Goal: Book appointment/travel/reservation

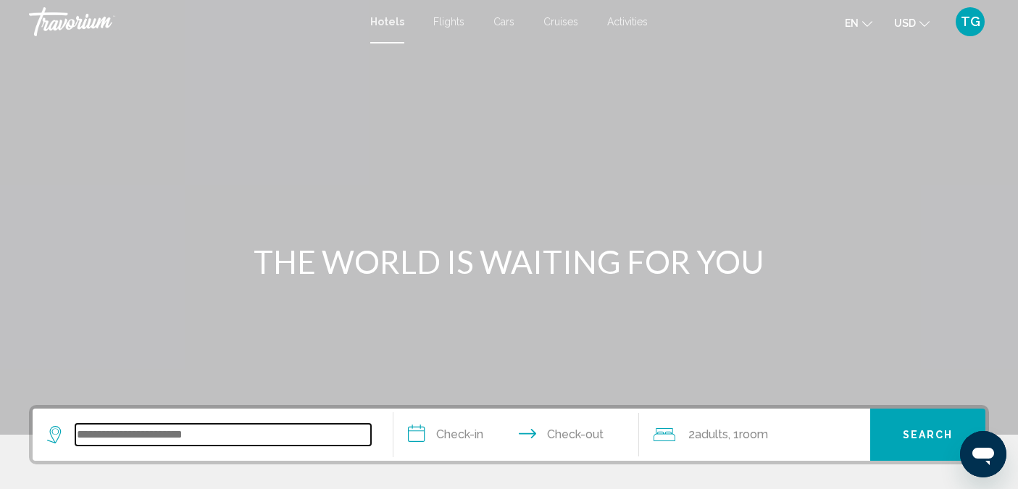
click at [151, 438] on input "Search widget" at bounding box center [223, 435] width 296 height 22
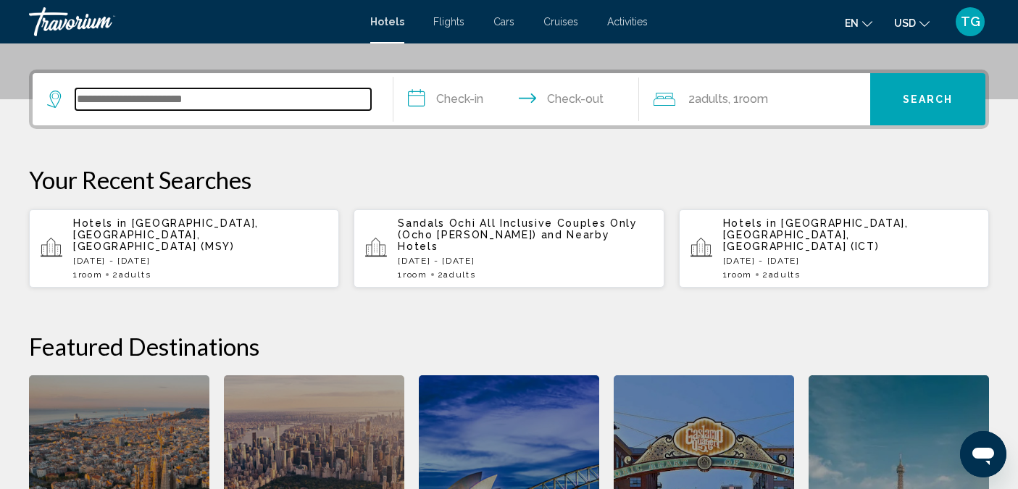
scroll to position [358, 0]
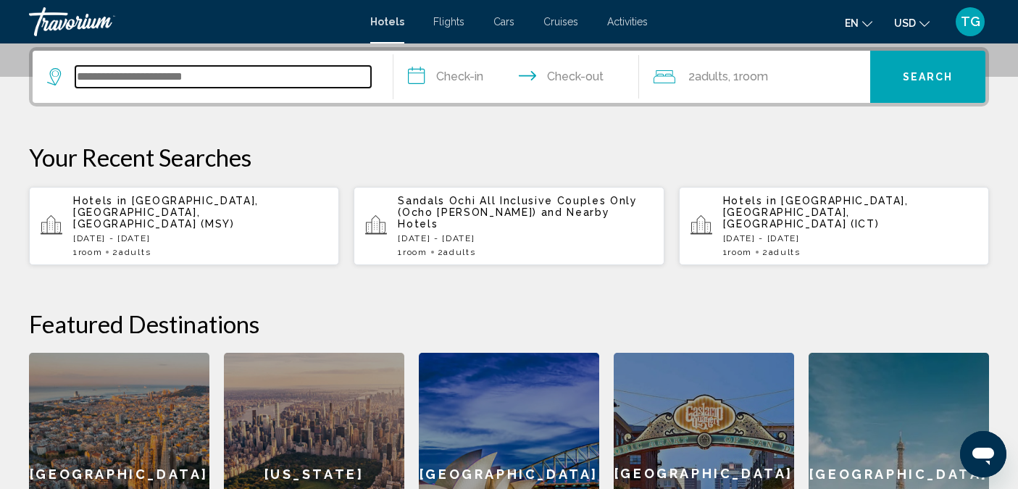
click at [127, 82] on input "Search widget" at bounding box center [223, 77] width 296 height 22
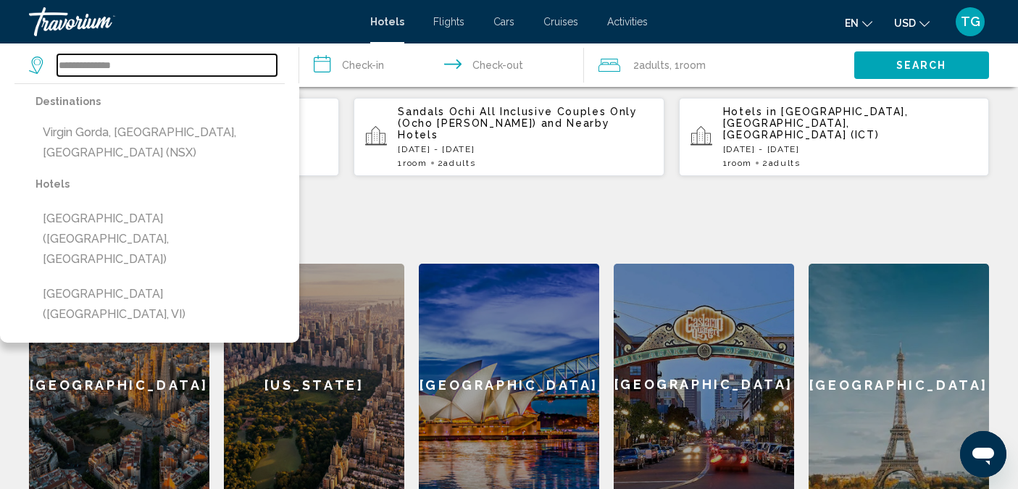
scroll to position [448, 0]
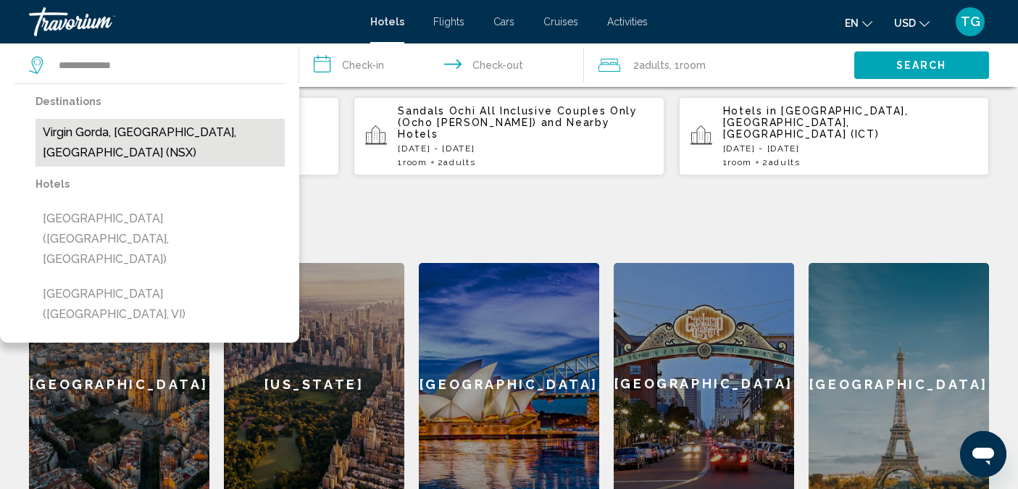
click at [103, 131] on button "Virgin Gorda, British Virgin Islands, British Virgin Islands (NSX)" at bounding box center [159, 143] width 249 height 48
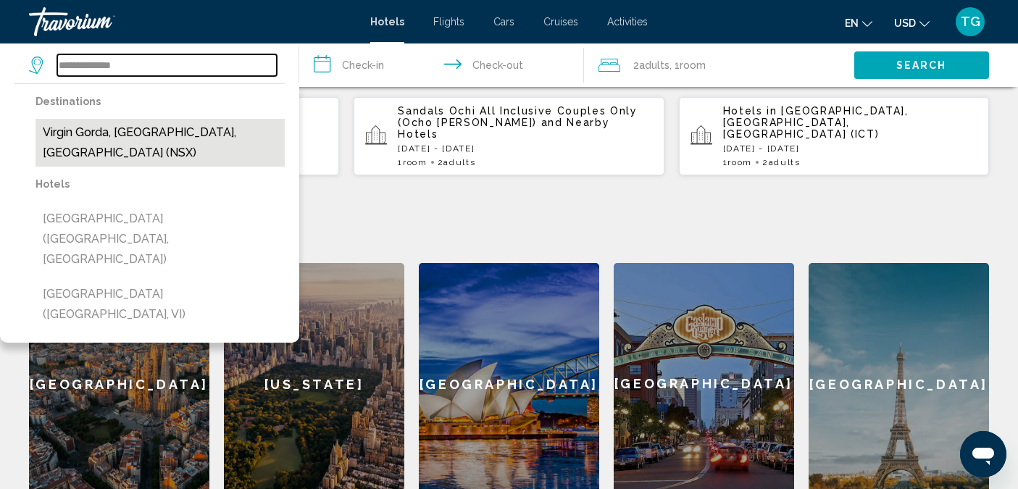
type input "**********"
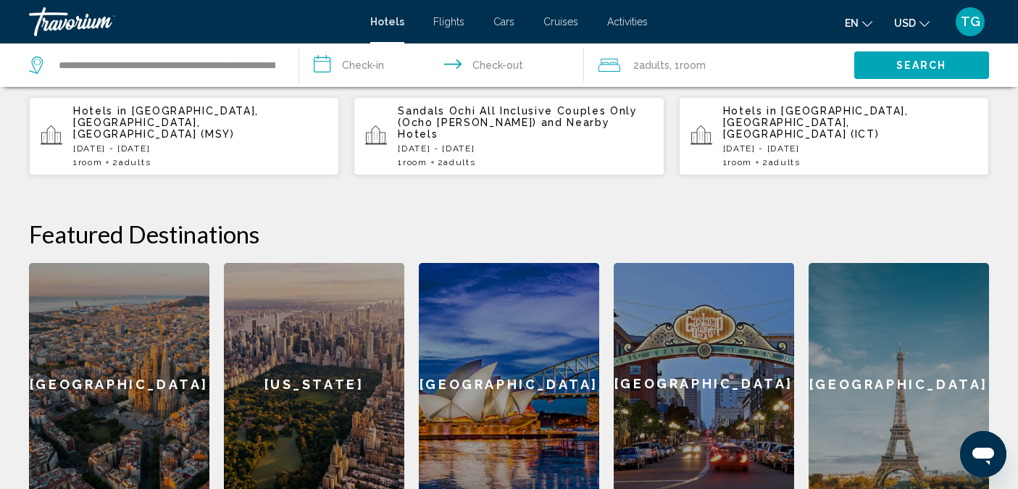
click at [369, 61] on input "**********" at bounding box center [444, 67] width 290 height 48
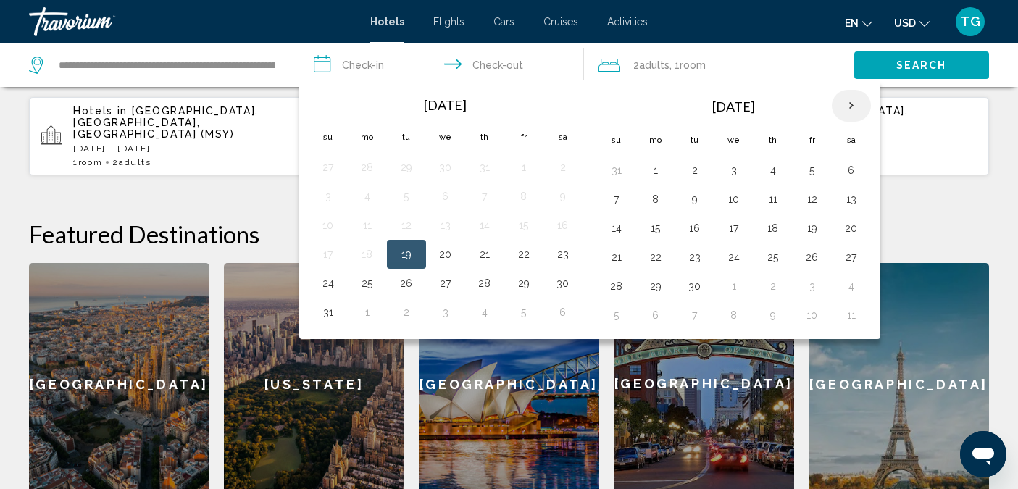
click at [845, 103] on th "Next month" at bounding box center [851, 106] width 39 height 32
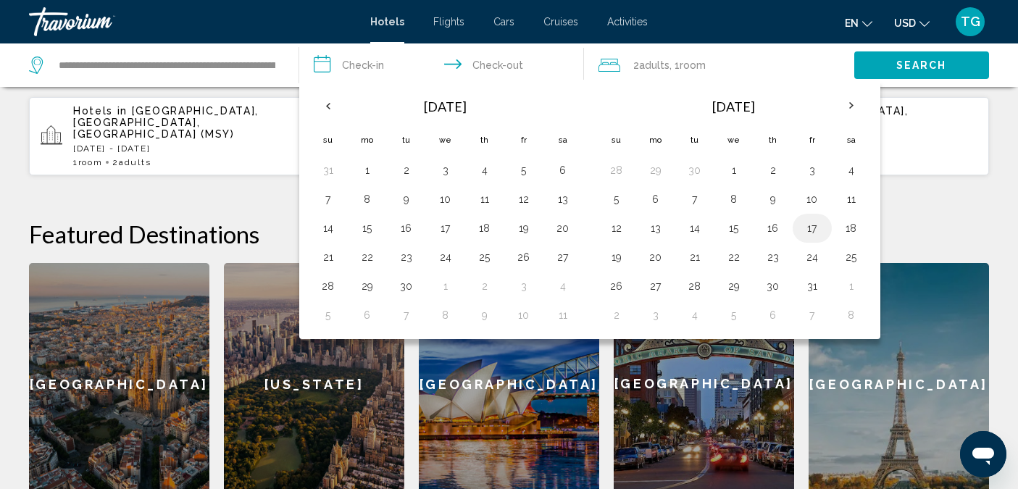
click at [810, 229] on button "17" at bounding box center [811, 228] width 23 height 20
click at [615, 256] on button "19" at bounding box center [616, 257] width 23 height 20
type input "**********"
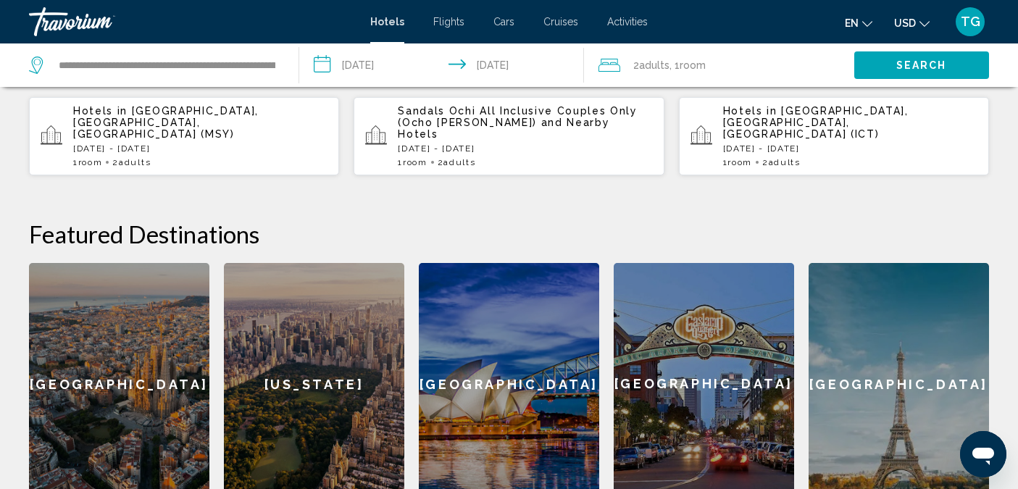
click at [898, 61] on span "Search" at bounding box center [921, 66] width 51 height 12
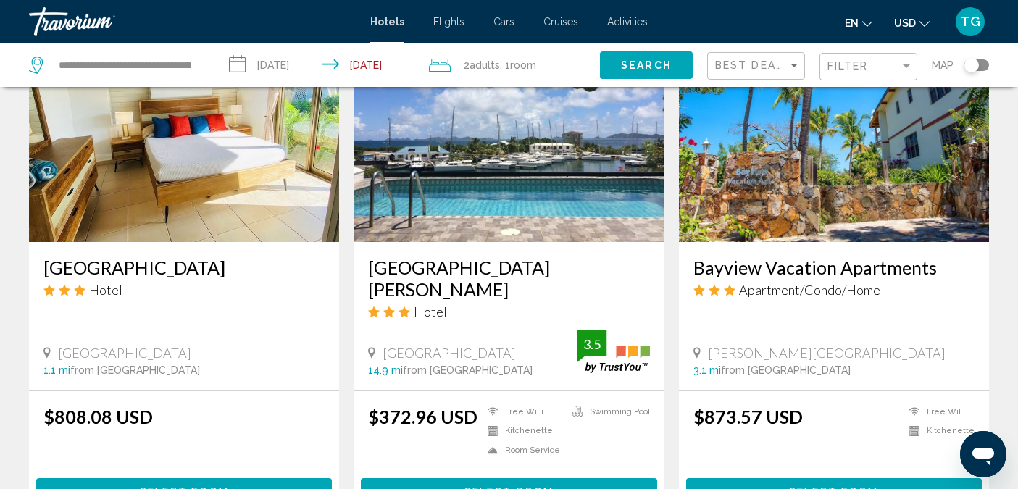
scroll to position [1799, 0]
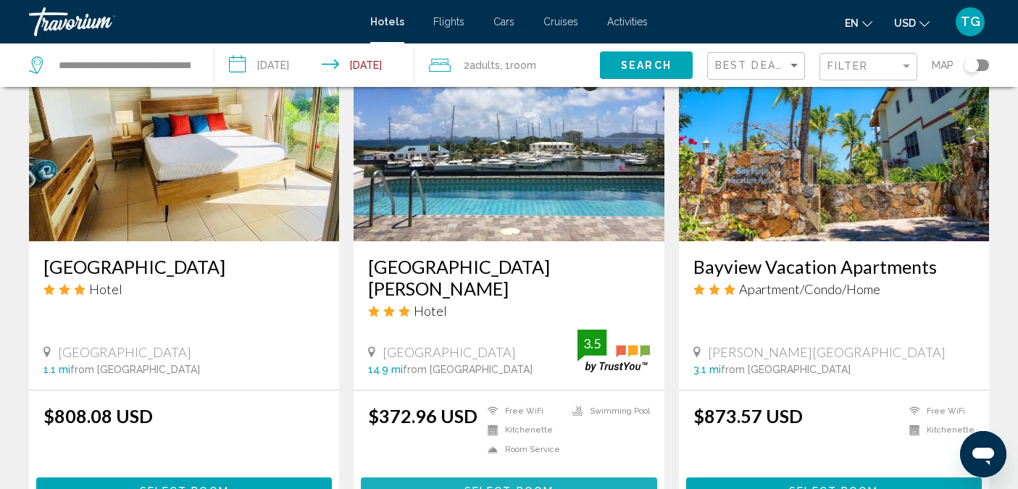
click at [509, 485] on span "Select Room" at bounding box center [508, 491] width 89 height 12
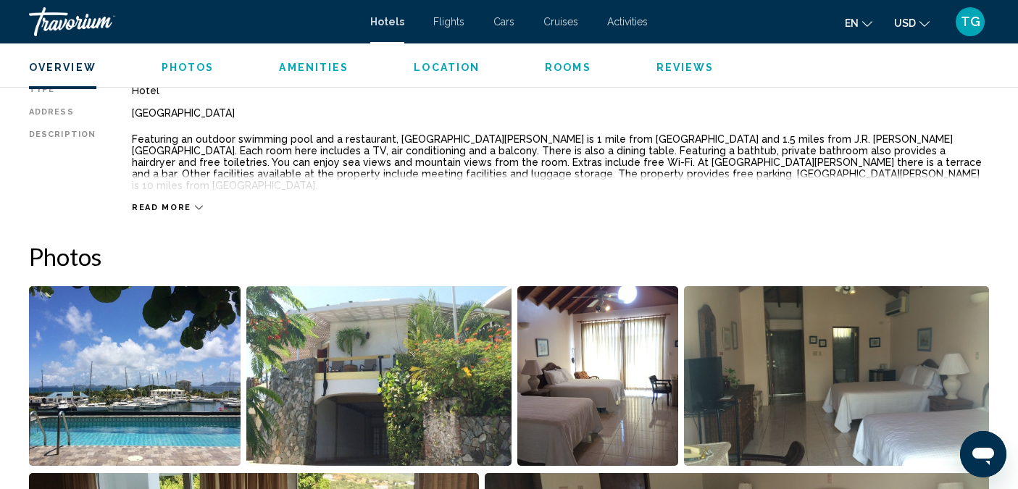
scroll to position [503, 0]
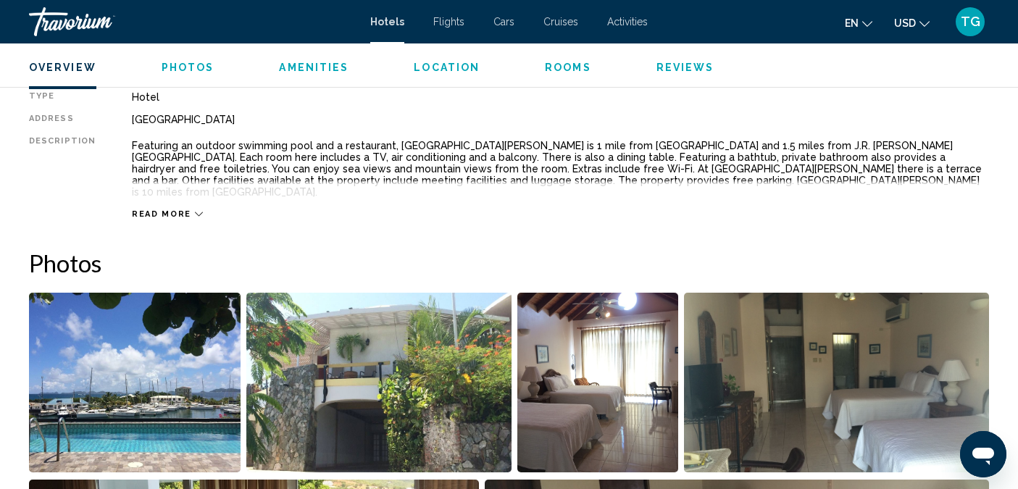
click at [180, 377] on img "Open full-screen image slider" at bounding box center [135, 383] width 212 height 180
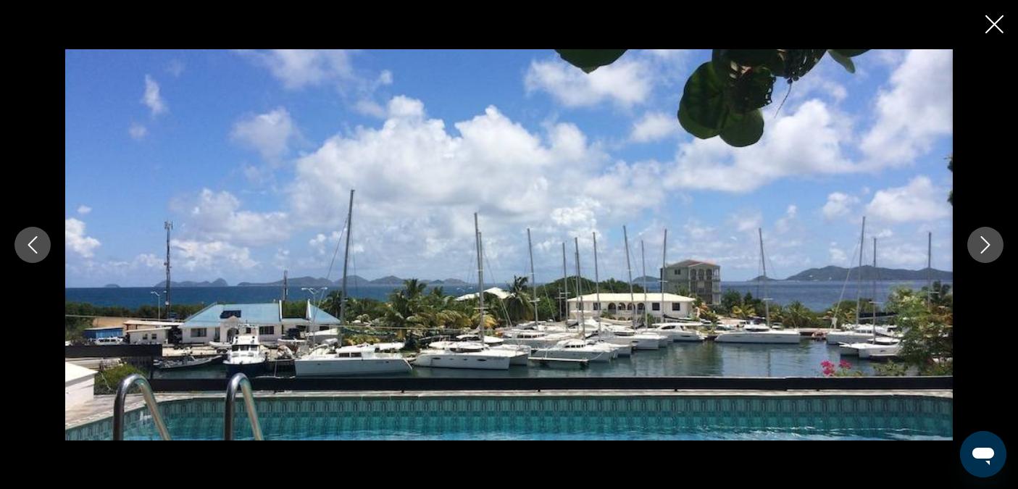
scroll to position [699, 0]
click at [976, 233] on button "Next image" at bounding box center [985, 245] width 36 height 36
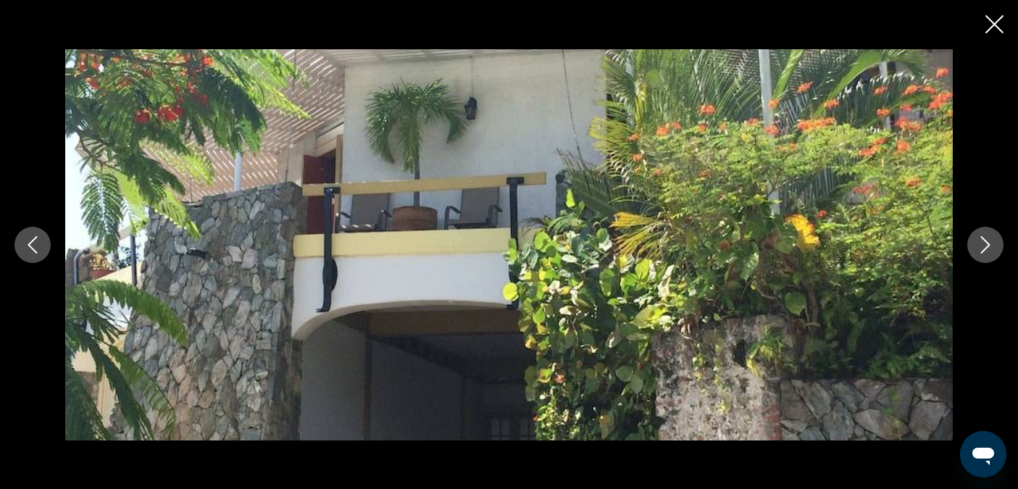
click at [976, 233] on button "Next image" at bounding box center [985, 245] width 36 height 36
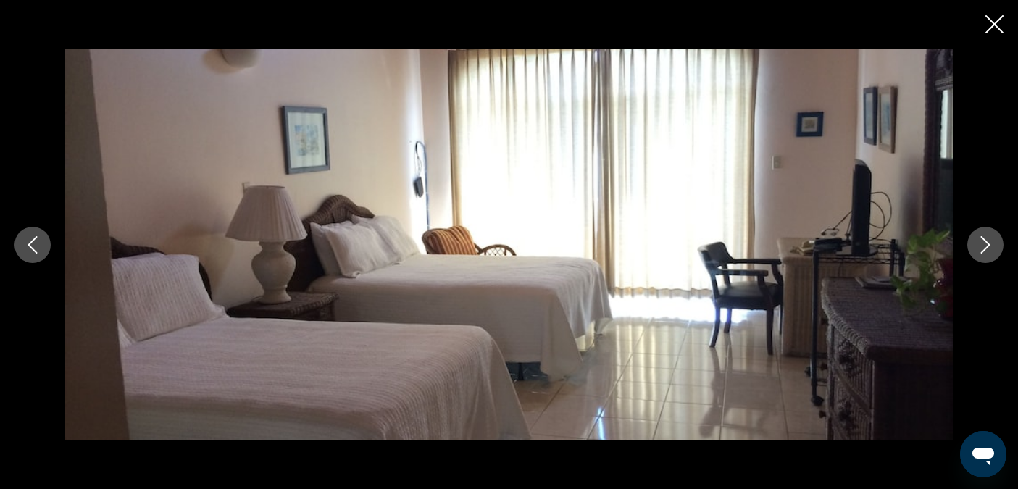
click at [974, 235] on button "Next image" at bounding box center [985, 245] width 36 height 36
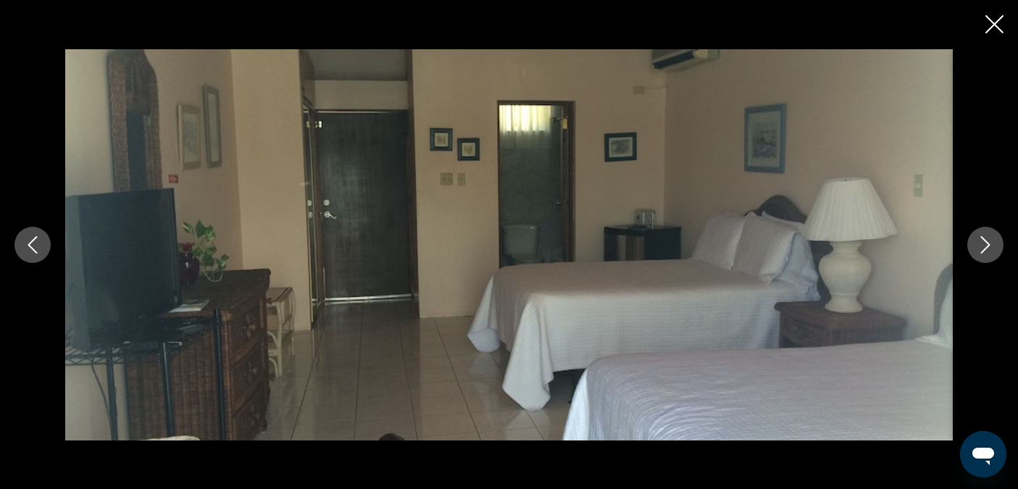
click at [974, 235] on button "Next image" at bounding box center [985, 245] width 36 height 36
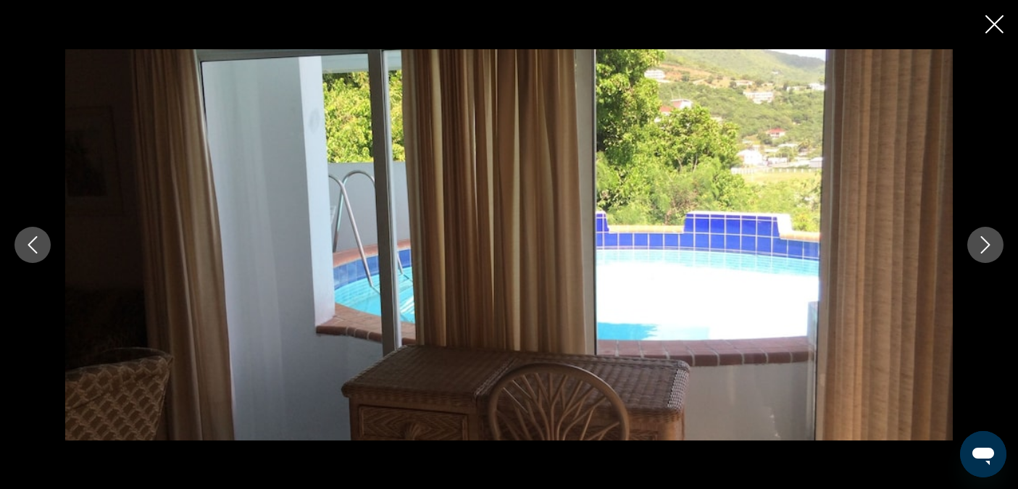
click at [974, 235] on button "Next image" at bounding box center [985, 245] width 36 height 36
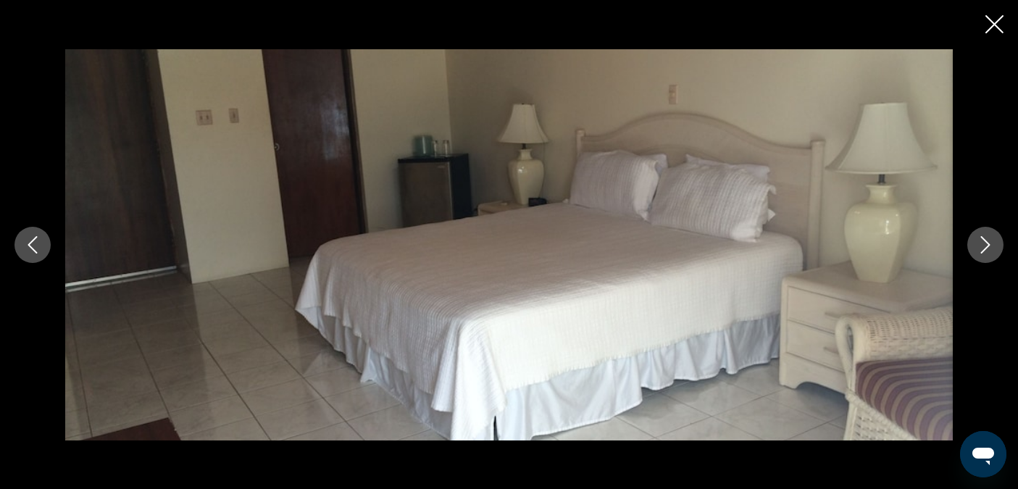
click at [974, 235] on button "Next image" at bounding box center [985, 245] width 36 height 36
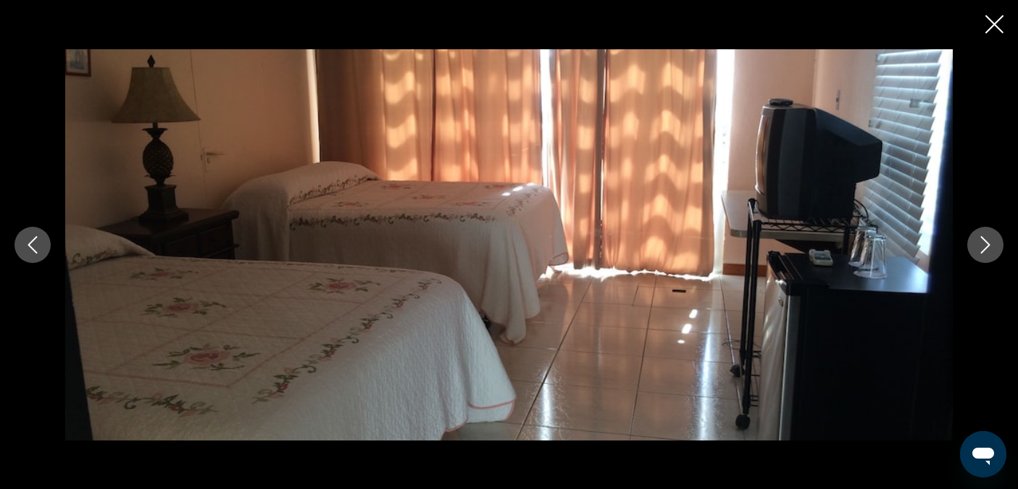
click at [997, 28] on icon "Close slideshow" at bounding box center [994, 24] width 18 height 18
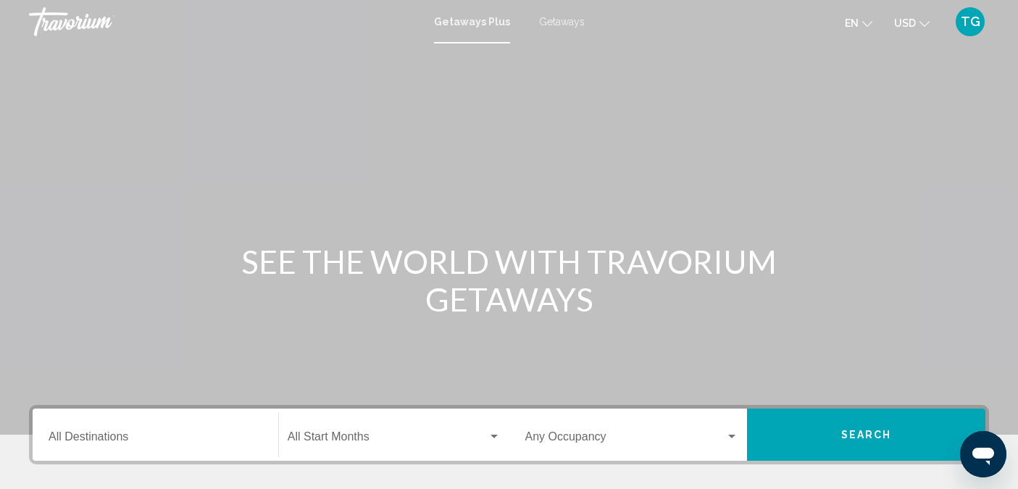
click at [125, 427] on div "Destination All Destinations" at bounding box center [156, 435] width 214 height 46
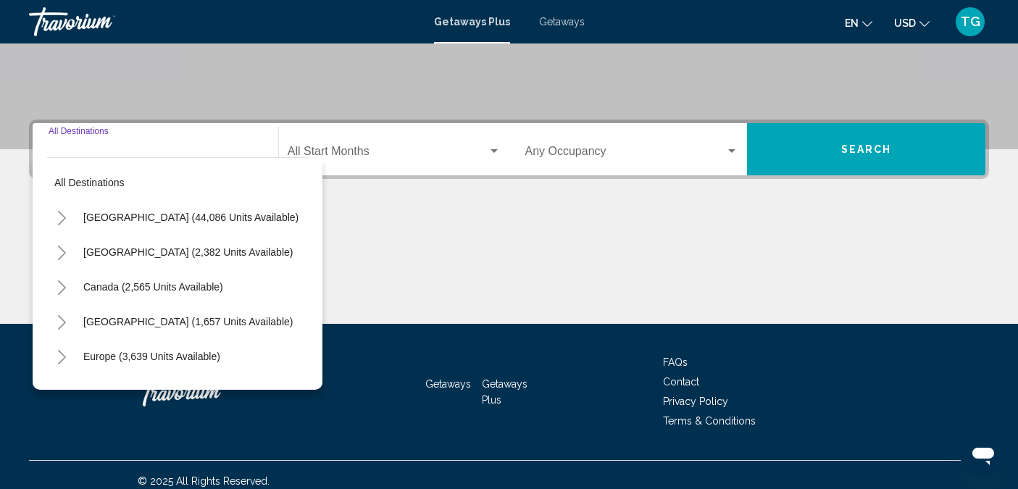
scroll to position [298, 0]
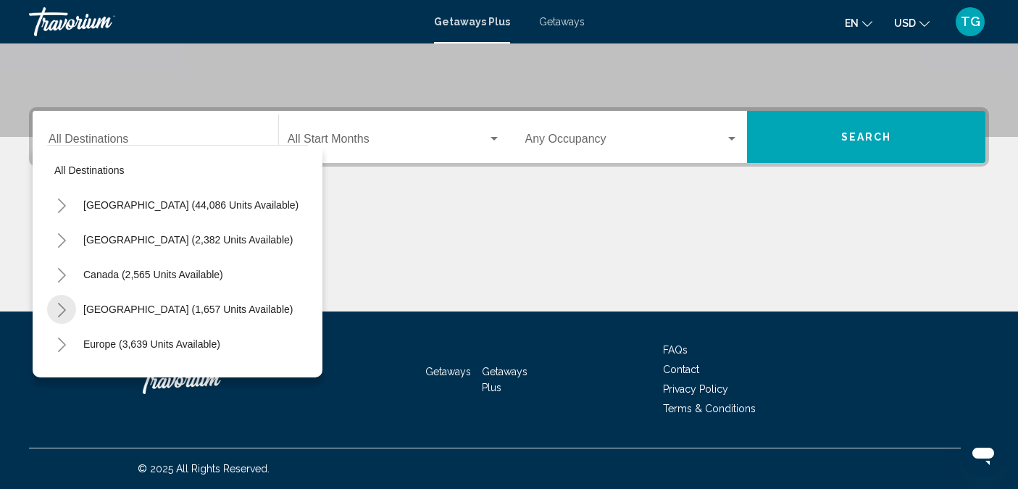
click at [66, 309] on icon "Toggle Caribbean & Atlantic Islands (1,657 units available)" at bounding box center [61, 310] width 11 height 14
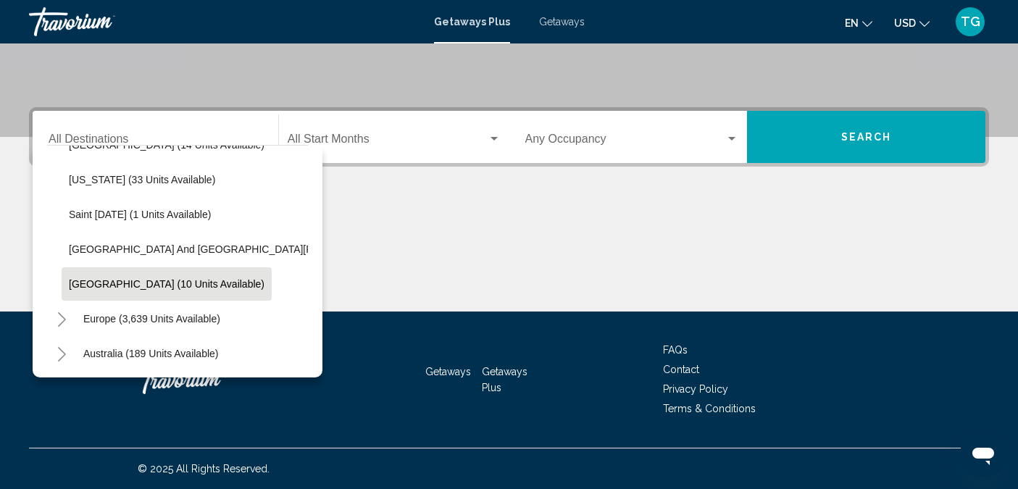
scroll to position [385, 0]
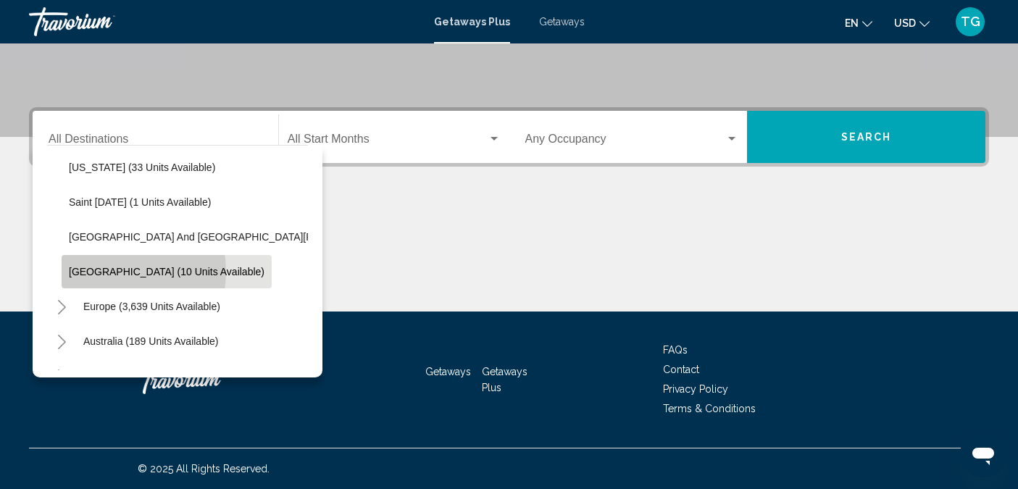
click at [98, 272] on span "[GEOGRAPHIC_DATA] (10 units available)" at bounding box center [167, 272] width 196 height 12
type input "**********"
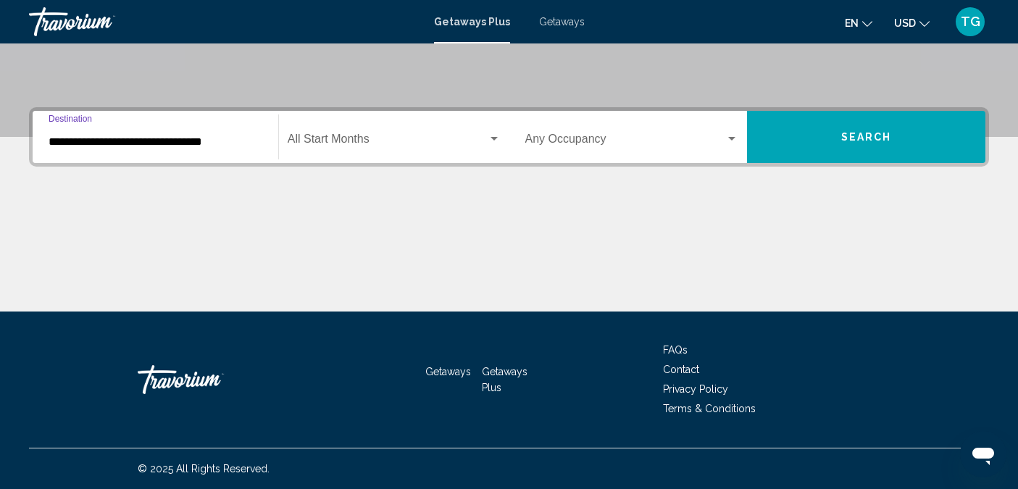
click at [487, 140] on div "Search widget" at bounding box center [493, 139] width 13 height 12
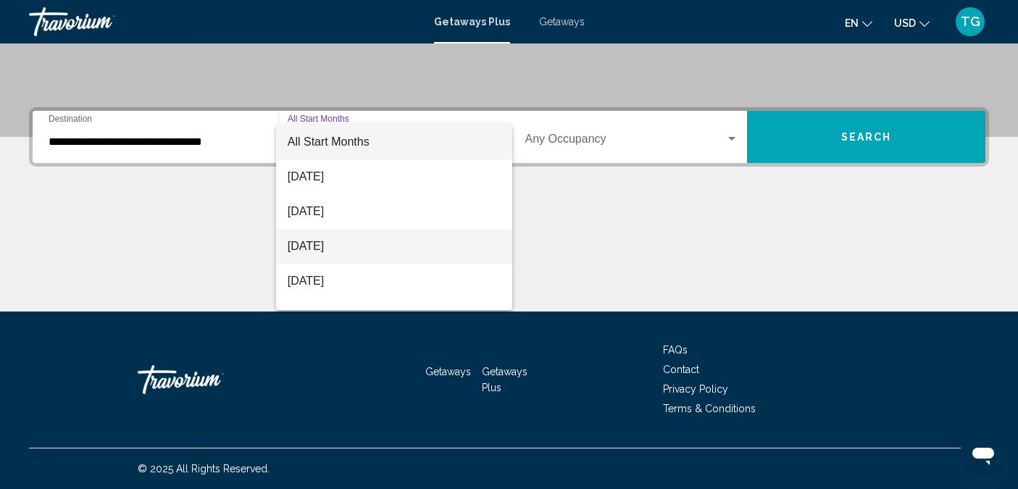
click at [331, 238] on span "[DATE]" at bounding box center [394, 246] width 213 height 35
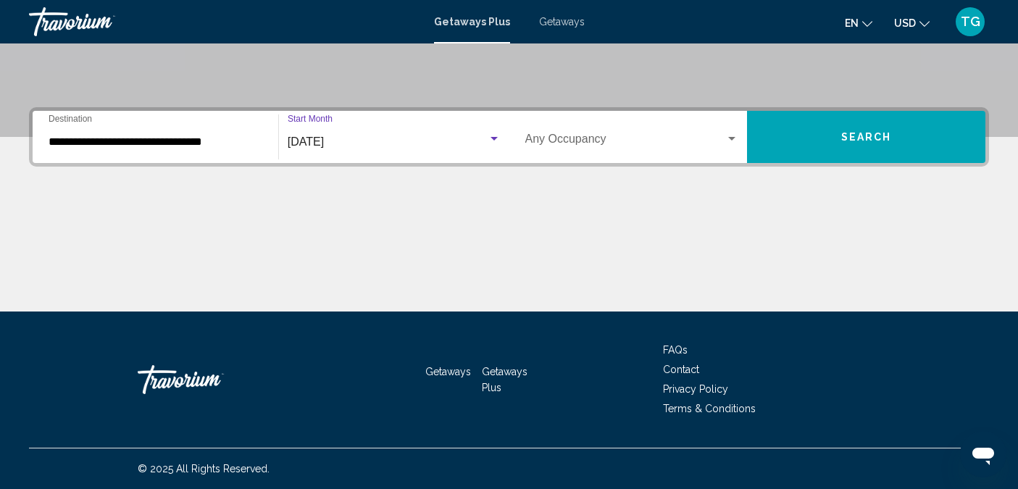
click at [838, 140] on button "Search" at bounding box center [866, 137] width 238 height 52
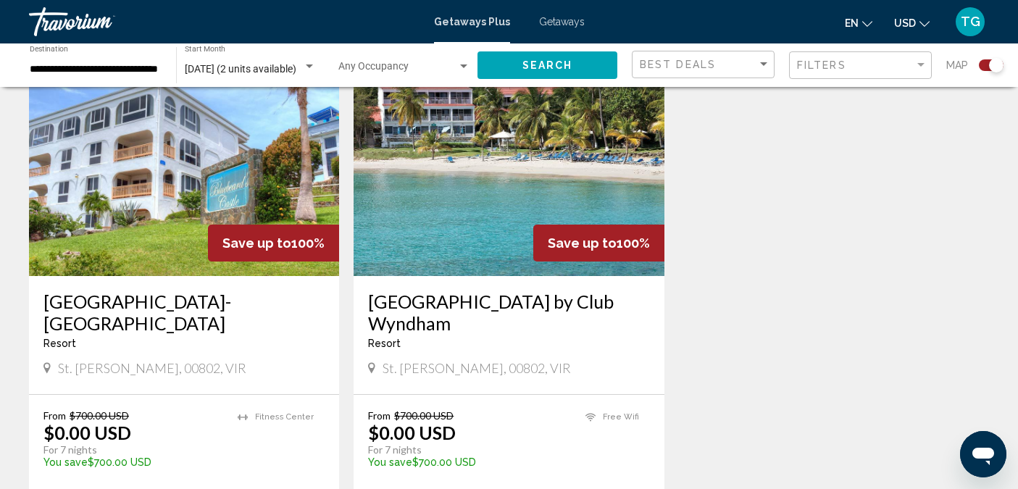
scroll to position [542, 0]
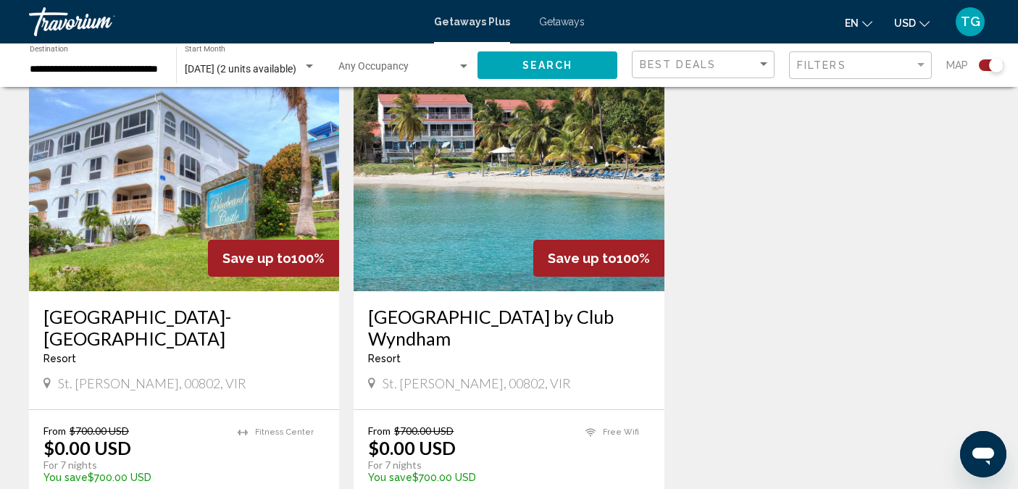
click at [513, 211] on img "Main content" at bounding box center [508, 175] width 310 height 232
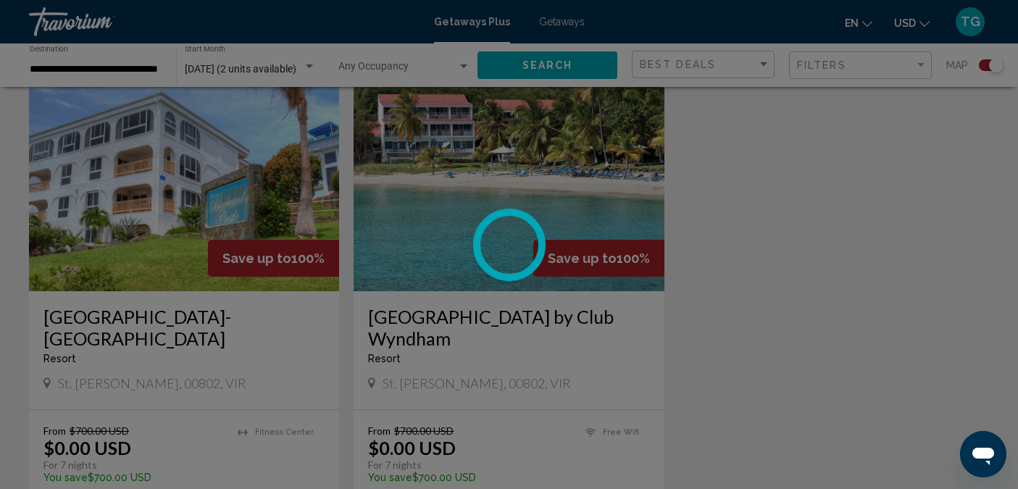
scroll to position [17, 0]
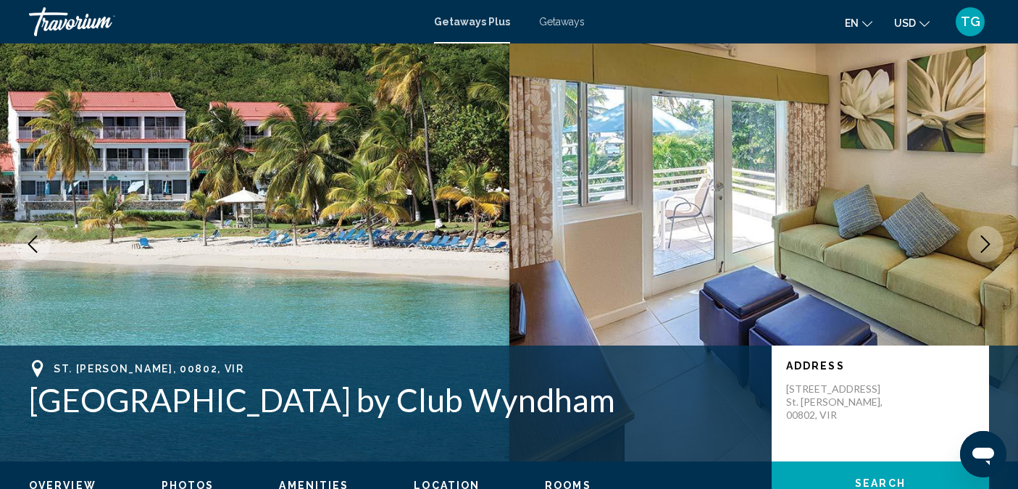
click at [979, 240] on icon "Next image" at bounding box center [984, 243] width 17 height 17
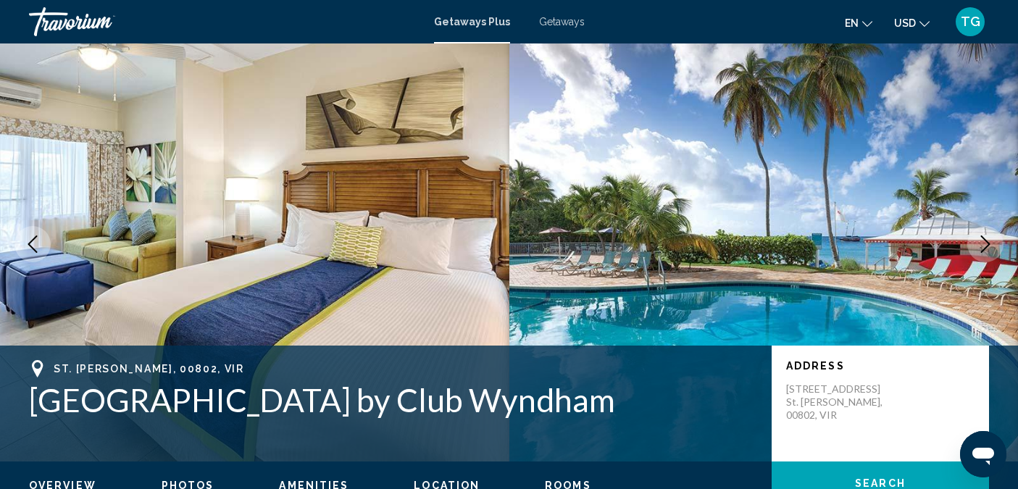
click at [969, 239] on button "Next image" at bounding box center [985, 244] width 36 height 36
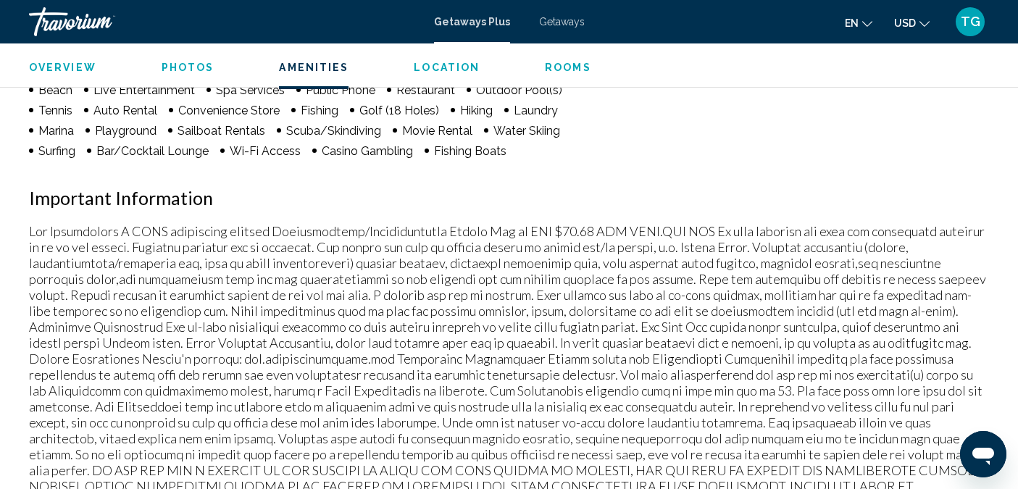
scroll to position [1103, 0]
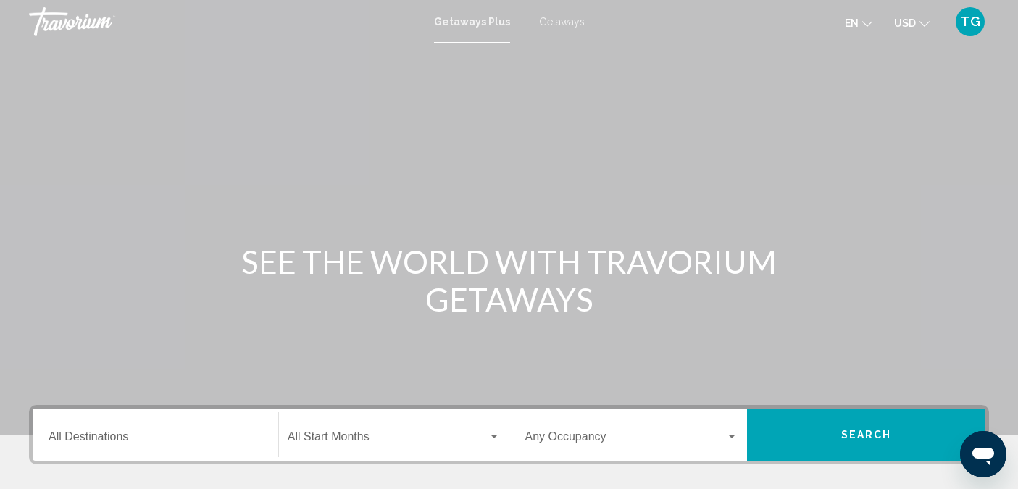
click at [109, 440] on input "Destination All Destinations" at bounding box center [156, 439] width 214 height 13
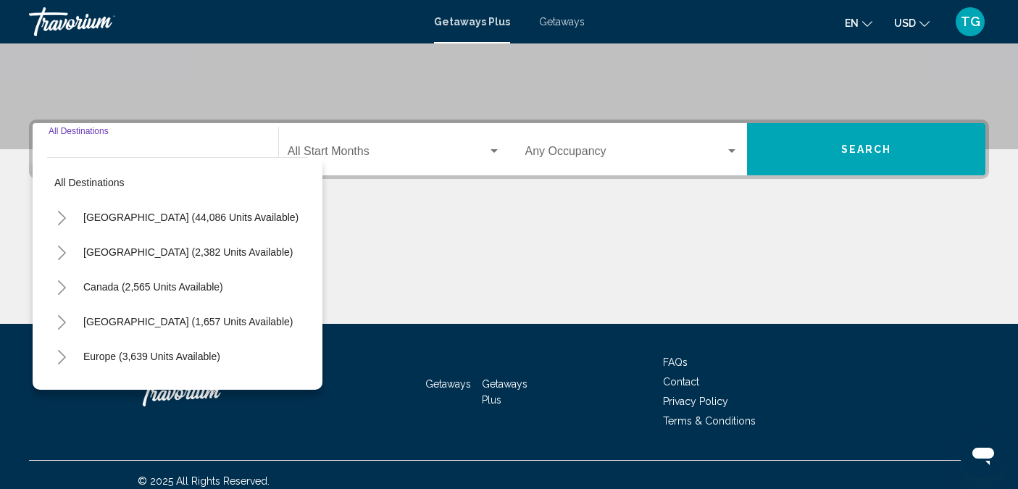
scroll to position [298, 0]
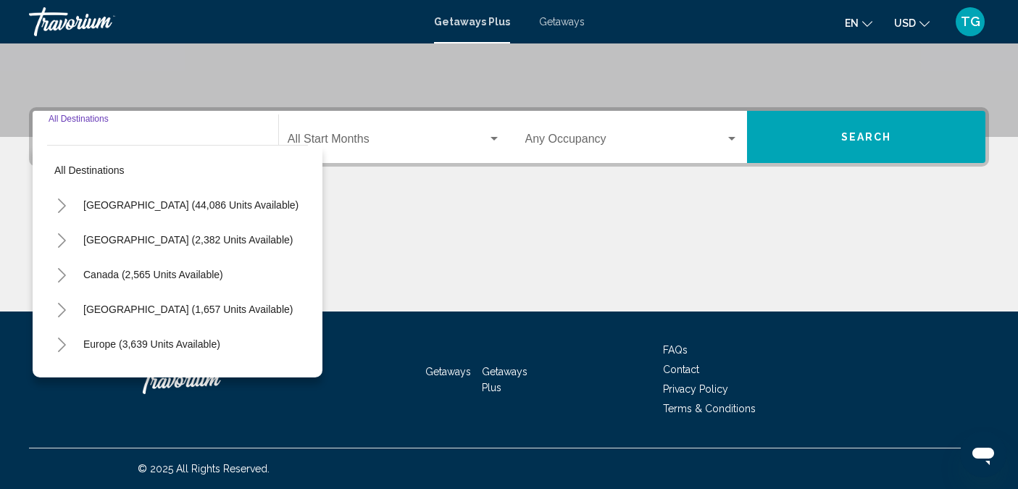
click at [65, 310] on icon "Toggle Caribbean & Atlantic Islands (1,657 units available)" at bounding box center [61, 310] width 11 height 14
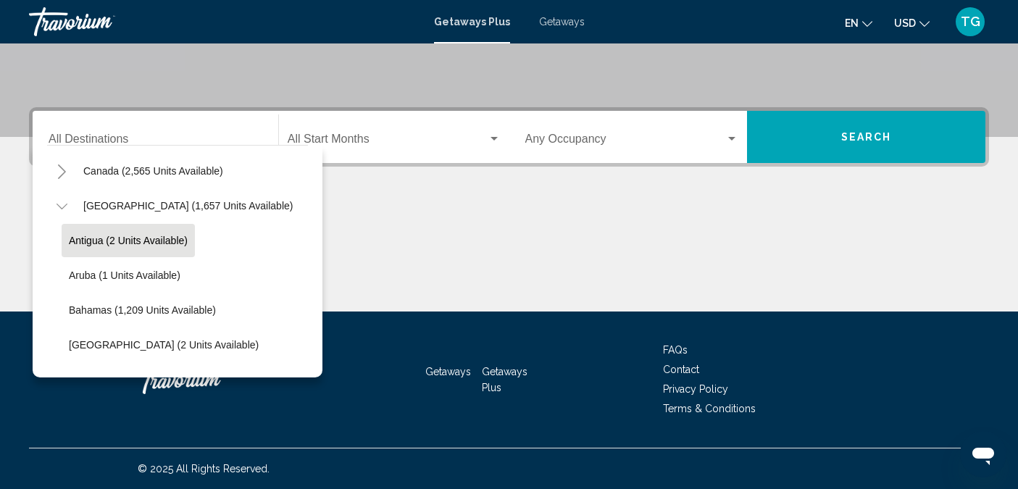
scroll to position [115, 0]
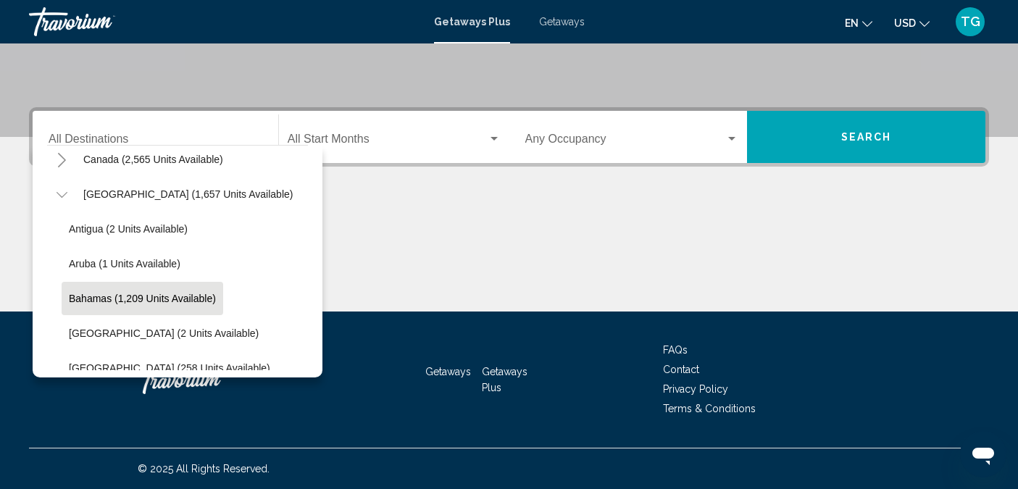
click at [80, 296] on span "Bahamas (1,209 units available)" at bounding box center [142, 299] width 147 height 12
type input "**********"
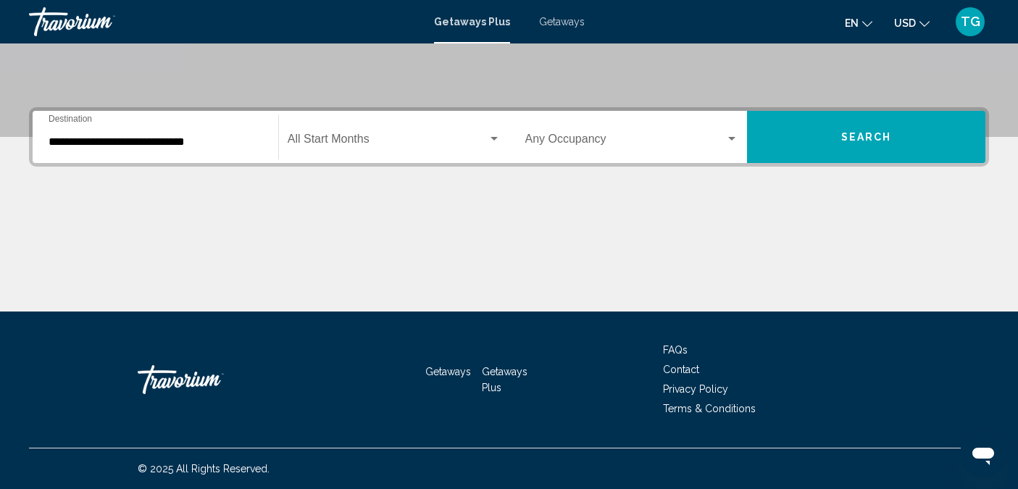
click at [501, 138] on div "Start Month All Start Months" at bounding box center [394, 137] width 230 height 46
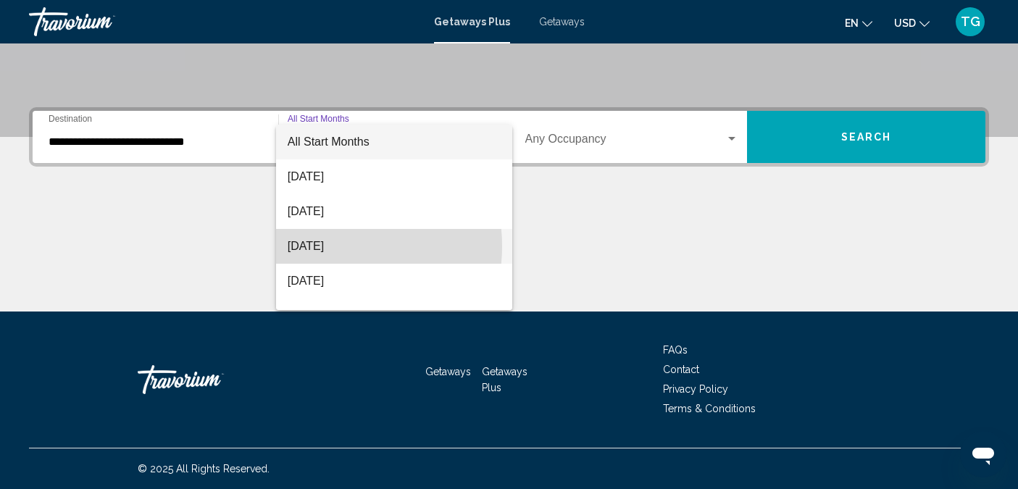
click at [323, 246] on span "[DATE]" at bounding box center [394, 246] width 213 height 35
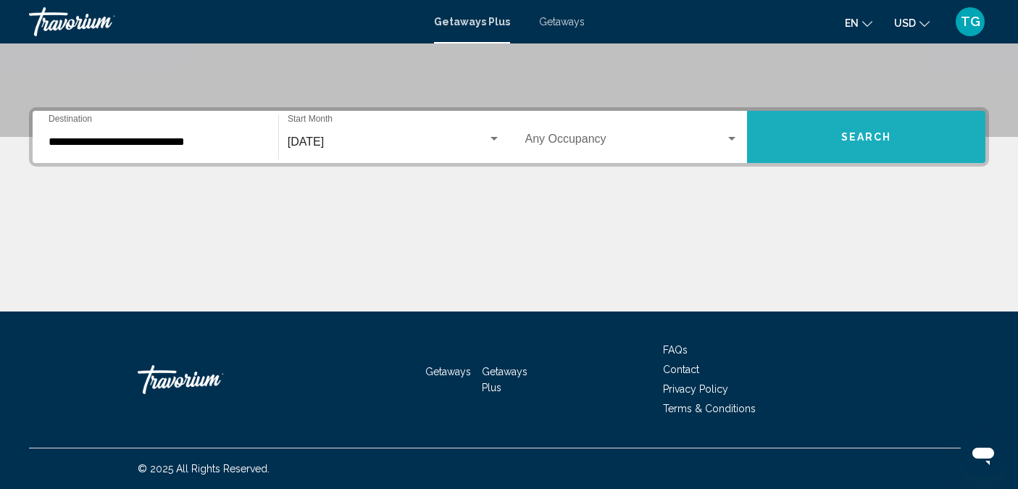
click at [868, 137] on span "Search" at bounding box center [866, 138] width 51 height 12
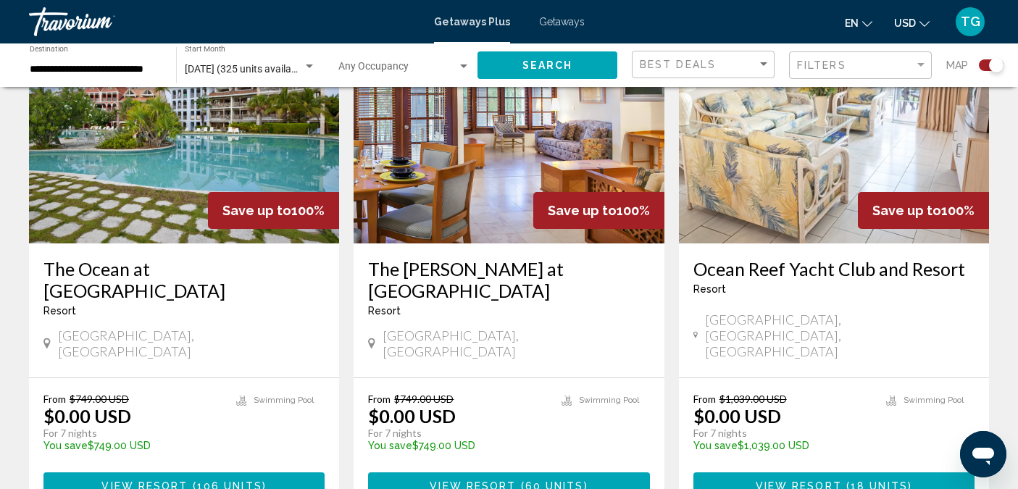
scroll to position [601, 0]
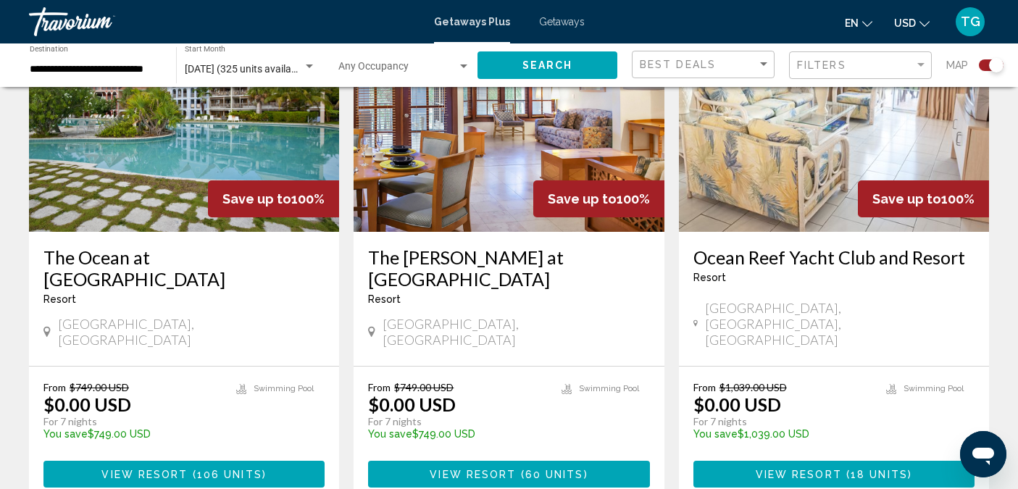
click at [193, 469] on span "( 106 units )" at bounding box center [227, 475] width 78 height 12
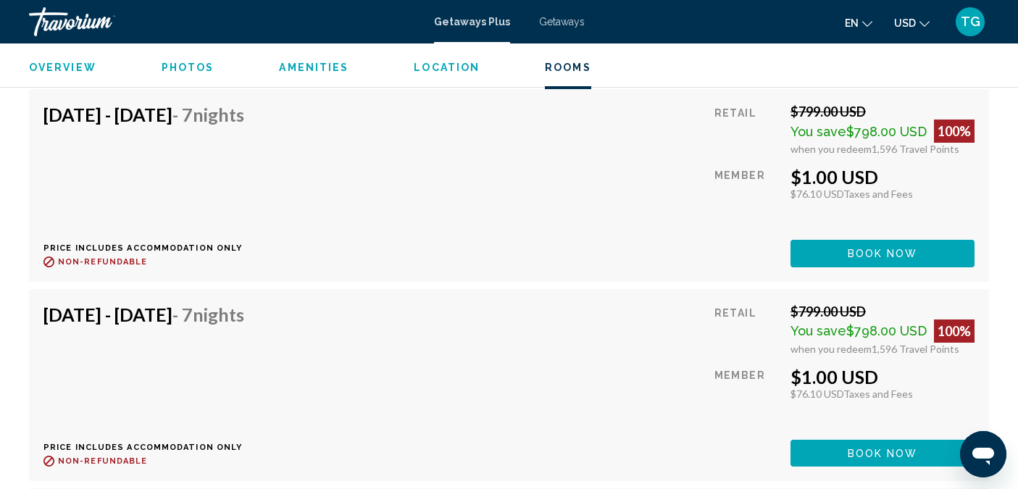
scroll to position [3425, 0]
